Goal: Book appointment/travel/reservation

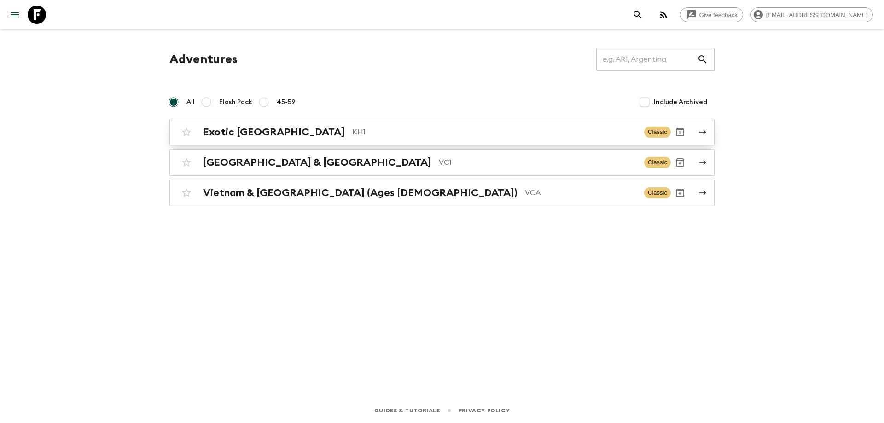
click at [289, 132] on div "Exotic [GEOGRAPHIC_DATA] KH1" at bounding box center [420, 132] width 434 height 12
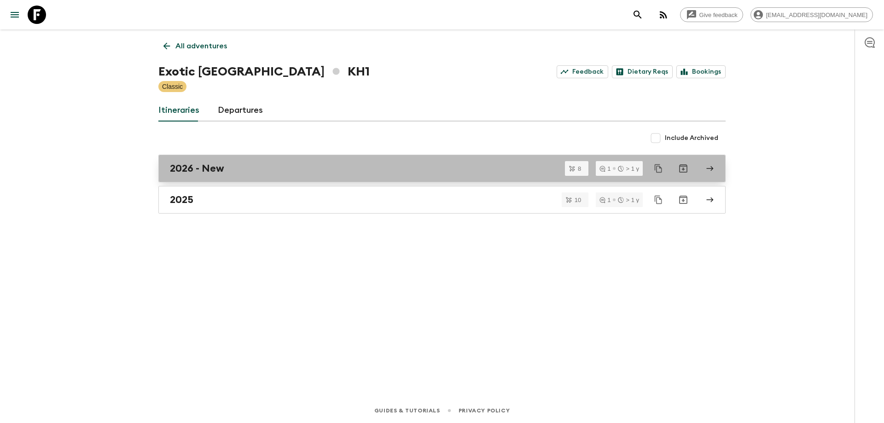
click at [227, 161] on link "2026 - New" at bounding box center [441, 169] width 567 height 28
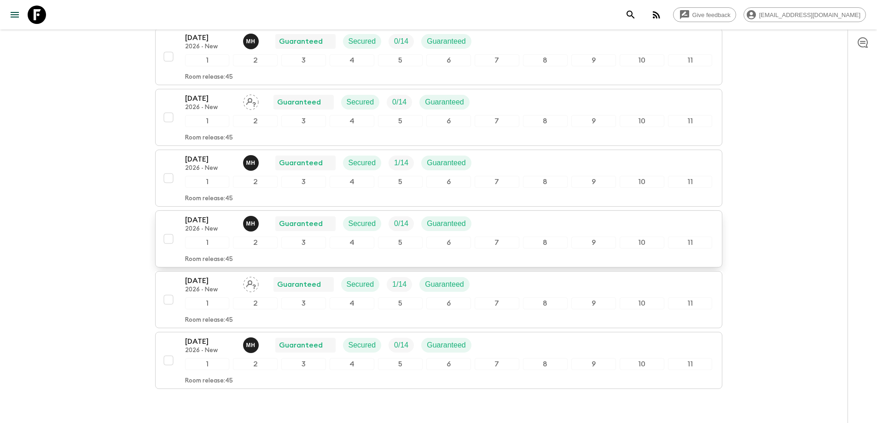
scroll to position [276, 0]
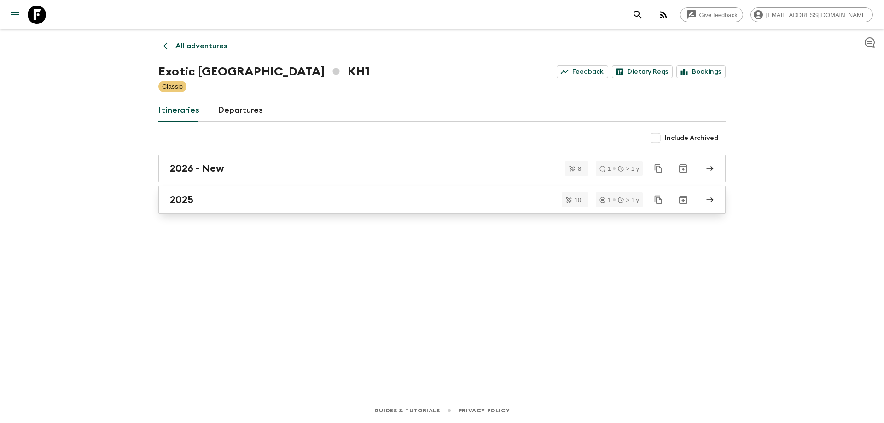
click at [193, 204] on h2 "2025" at bounding box center [181, 200] width 23 height 12
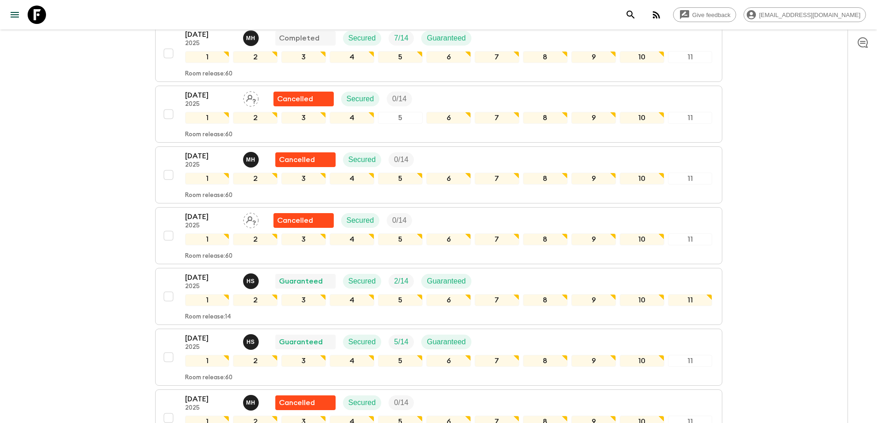
scroll to position [214, 0]
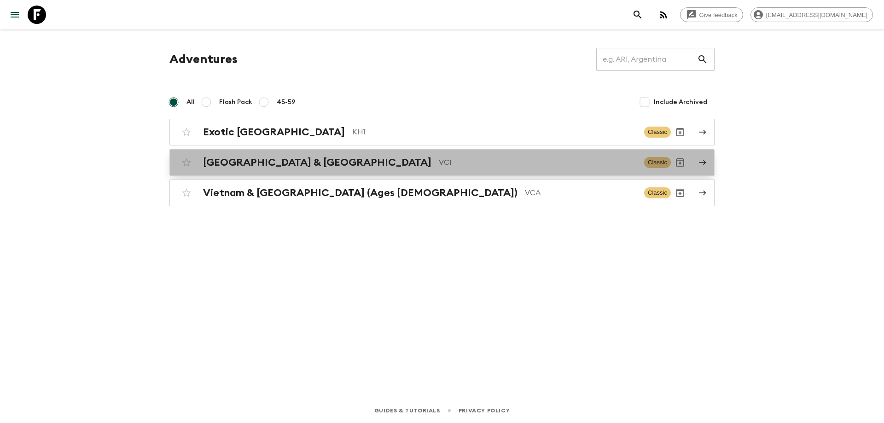
click at [246, 171] on div "Vietnam & Cambodia VC1 Classic" at bounding box center [424, 162] width 494 height 18
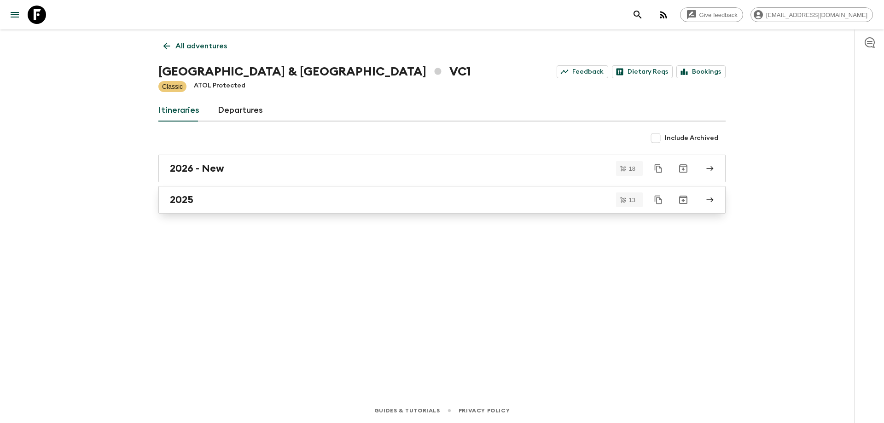
click at [222, 200] on div "2025" at bounding box center [433, 200] width 527 height 12
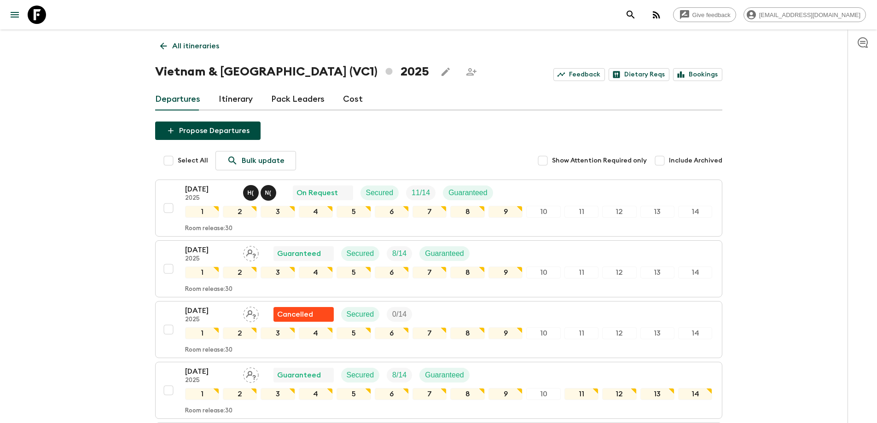
click at [165, 45] on icon at bounding box center [163, 46] width 10 height 10
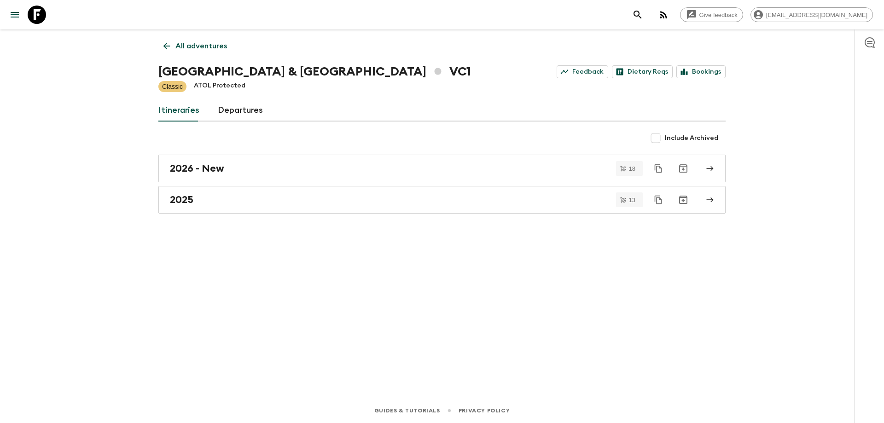
click at [165, 45] on icon at bounding box center [166, 46] width 7 height 7
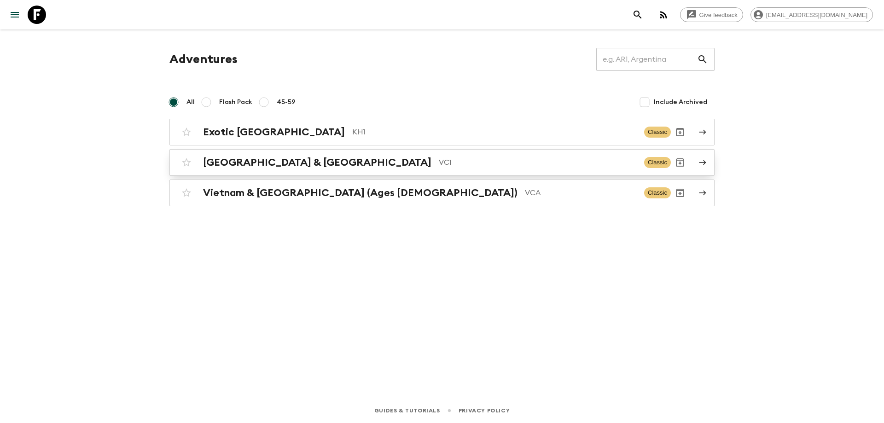
click at [257, 166] on h2 "[GEOGRAPHIC_DATA] & [GEOGRAPHIC_DATA]" at bounding box center [317, 163] width 228 height 12
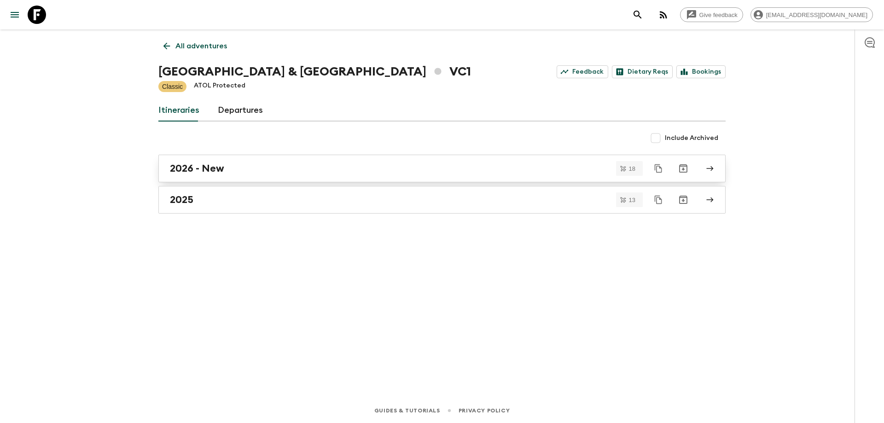
click at [288, 175] on link "2026 - New" at bounding box center [441, 169] width 567 height 28
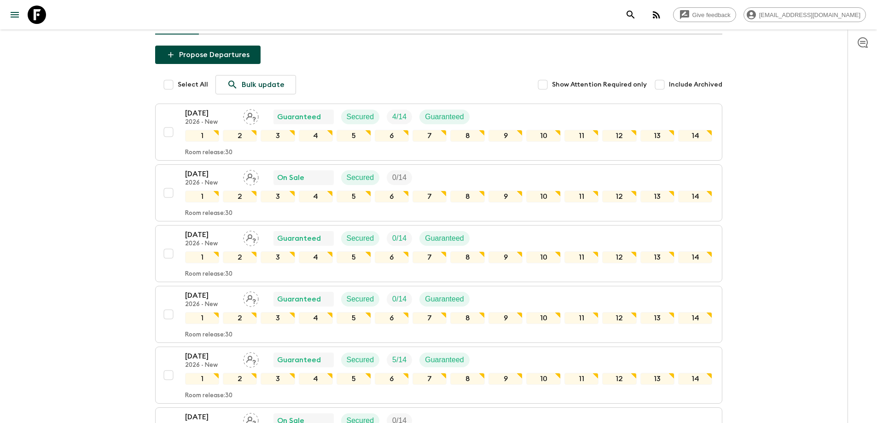
scroll to position [92, 0]
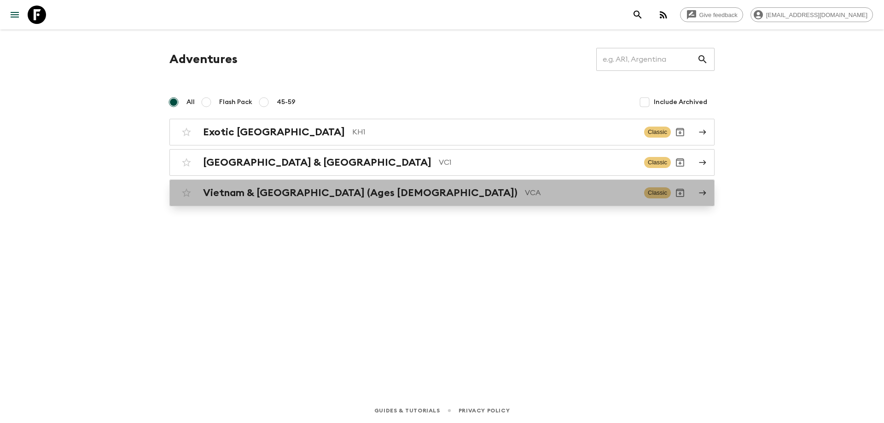
click at [224, 195] on h2 "Vietnam & [GEOGRAPHIC_DATA] (Ages [DEMOGRAPHIC_DATA])" at bounding box center [360, 193] width 314 height 12
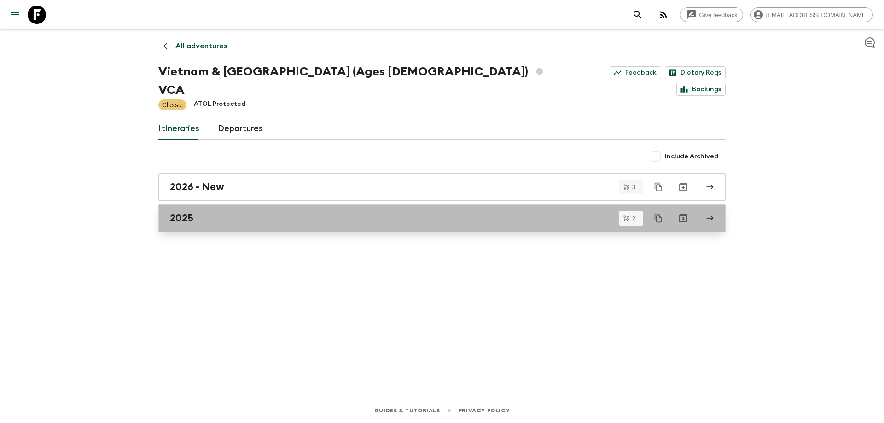
click at [266, 206] on link "2025" at bounding box center [441, 218] width 567 height 28
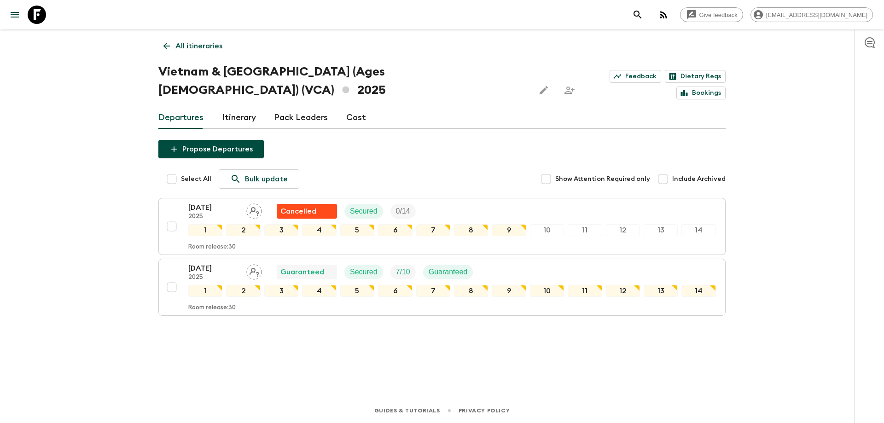
click at [443, 351] on div "All itineraries [GEOGRAPHIC_DATA] & [GEOGRAPHIC_DATA] (Ages [DEMOGRAPHIC_DATA])…" at bounding box center [441, 200] width 589 height 343
